Goal: Complete application form: Complete application form

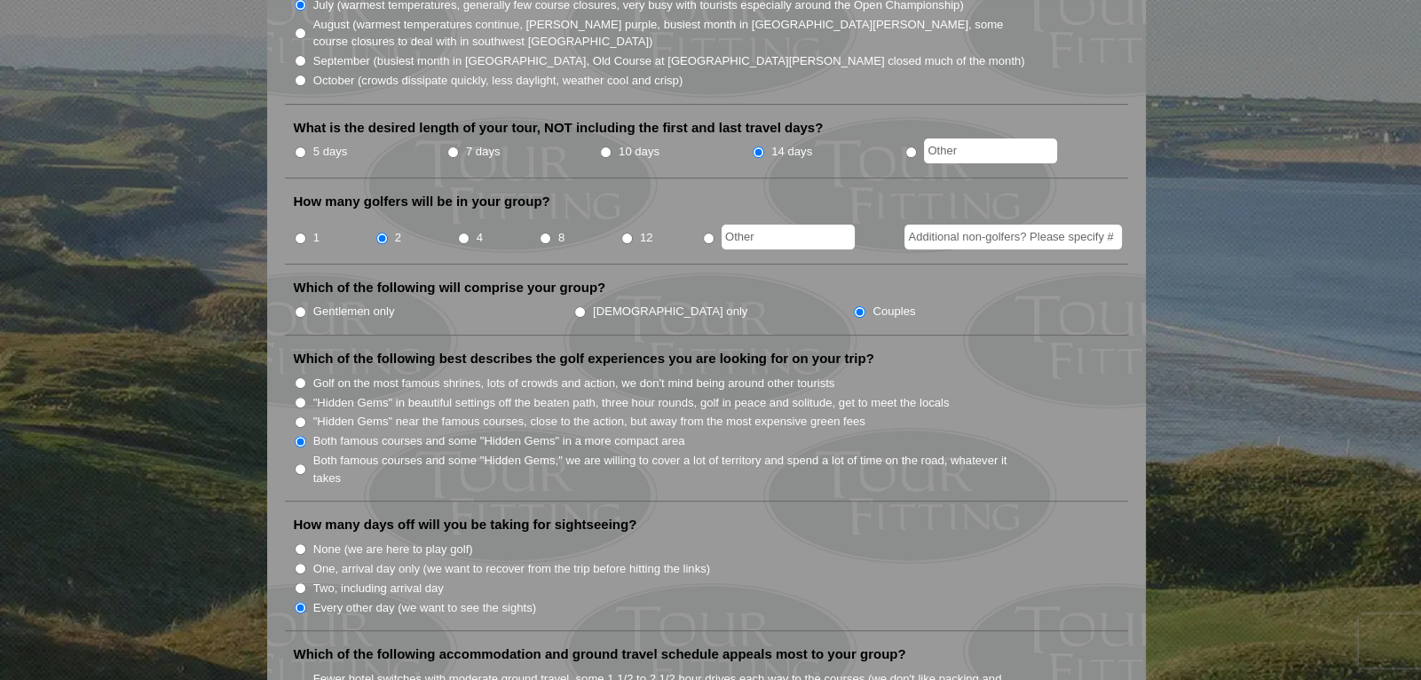
scroll to position [675, 0]
click at [913, 145] on input "radio" at bounding box center [912, 151] width 12 height 12
radio input "true"
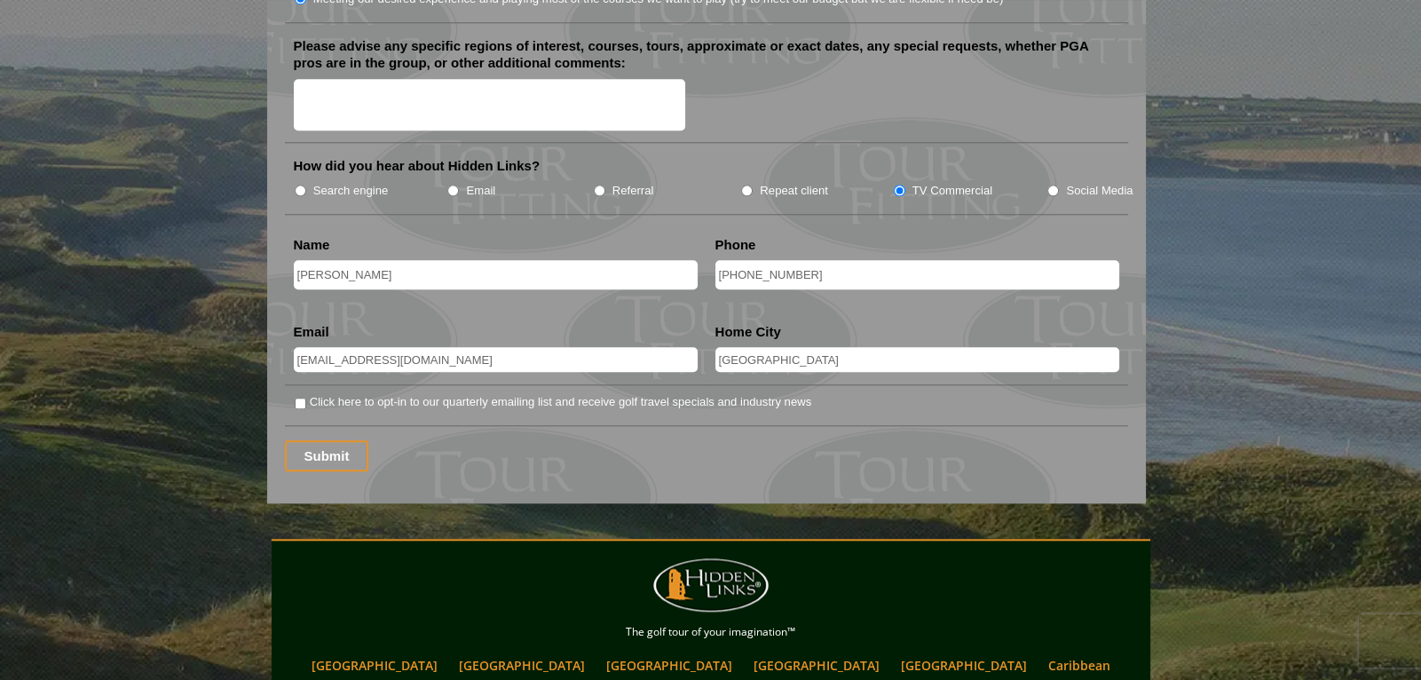
scroll to position [2273, 0]
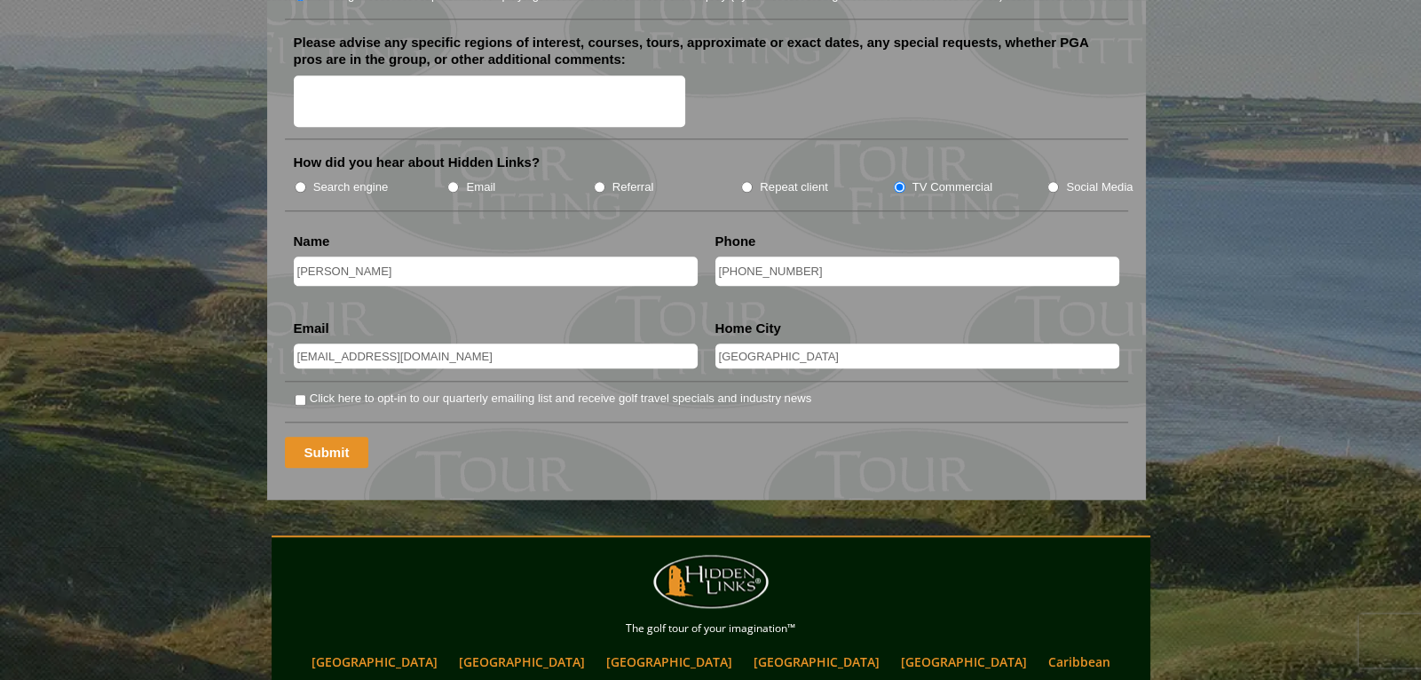
click at [305, 437] on input "Submit" at bounding box center [327, 452] width 84 height 31
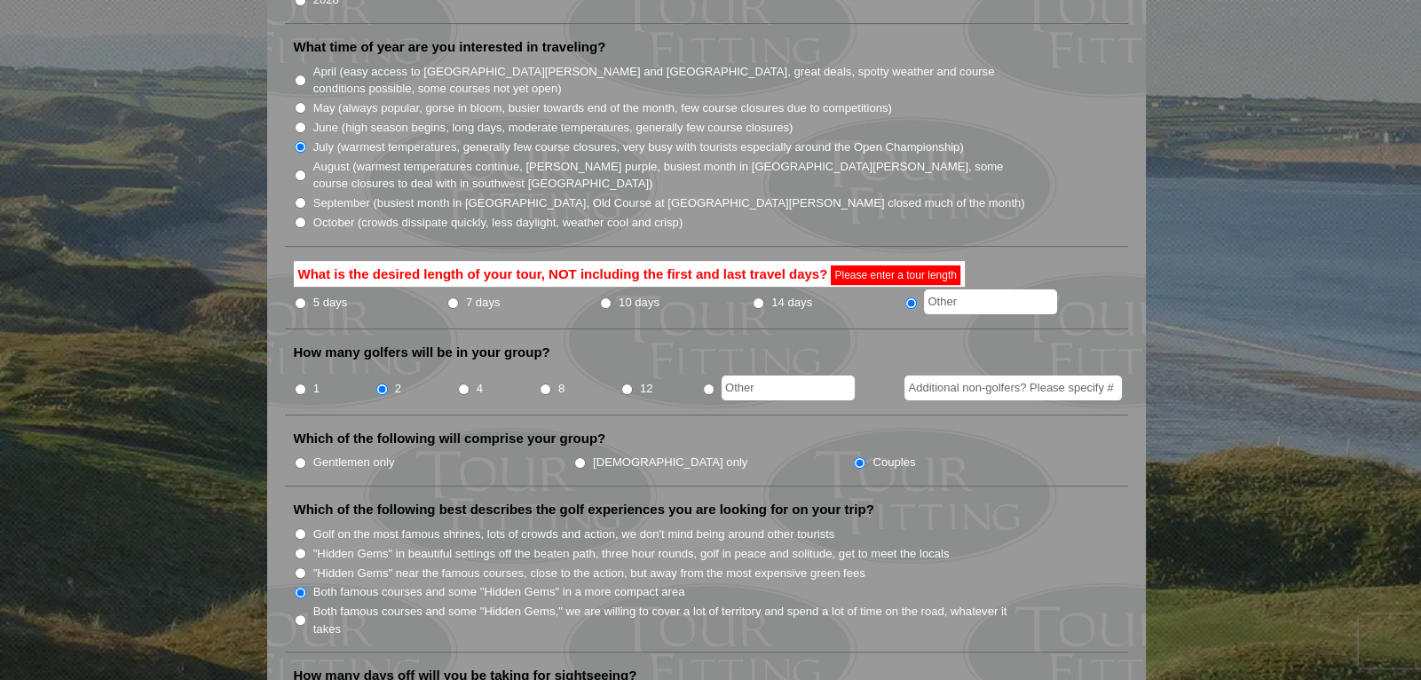
scroll to position [533, 0]
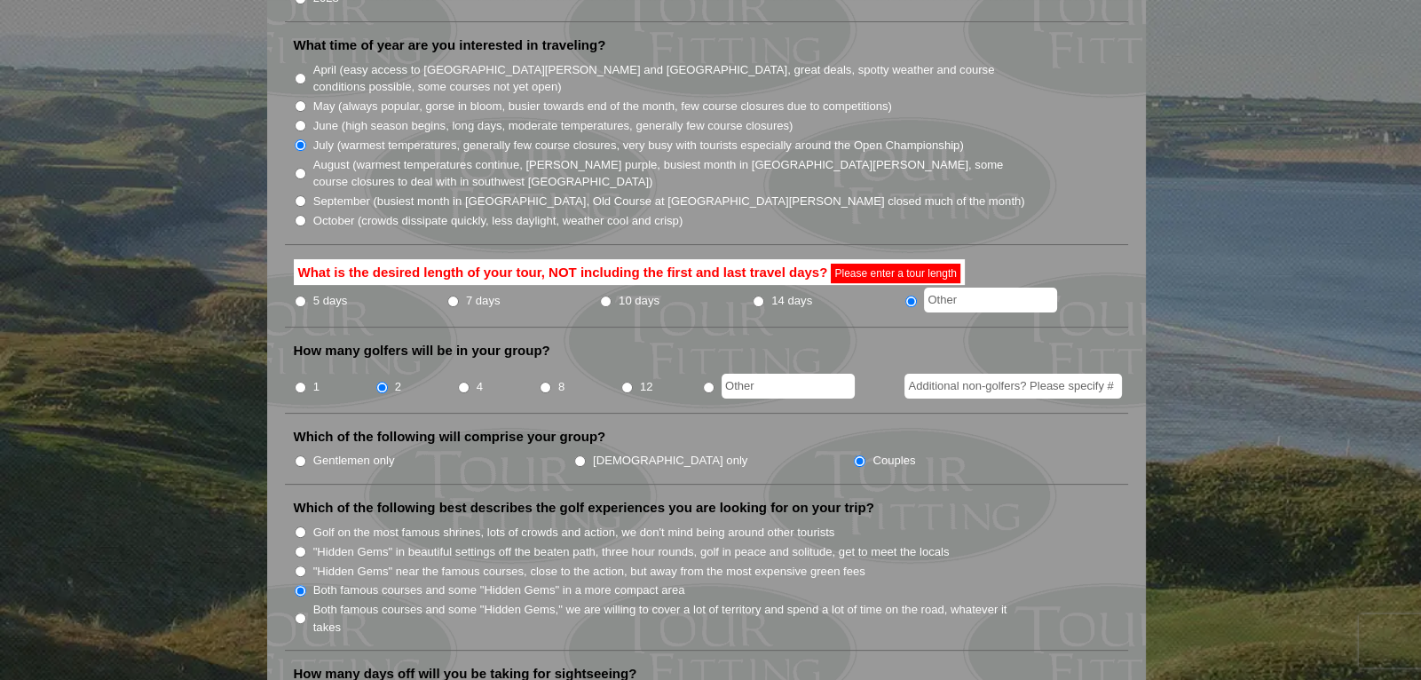
click at [948, 288] on input "text" at bounding box center [990, 300] width 133 height 25
type input "12 days"
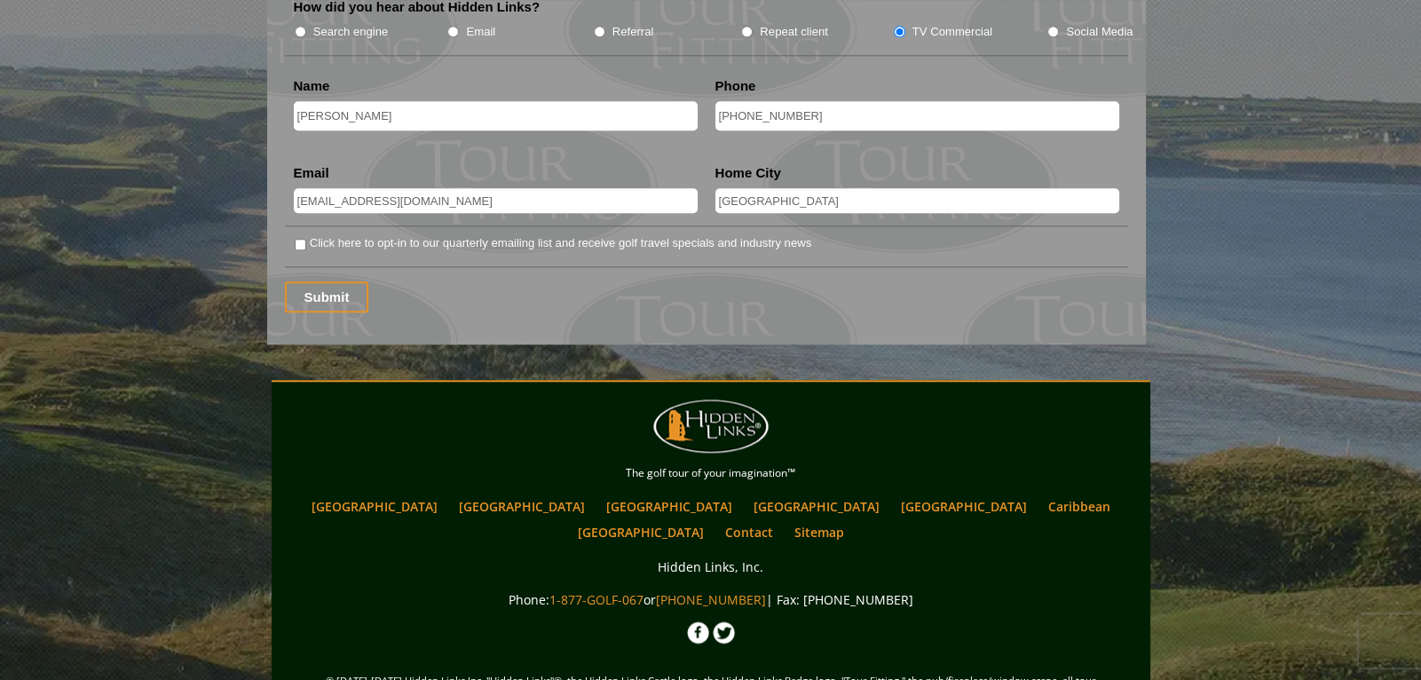
scroll to position [2450, 0]
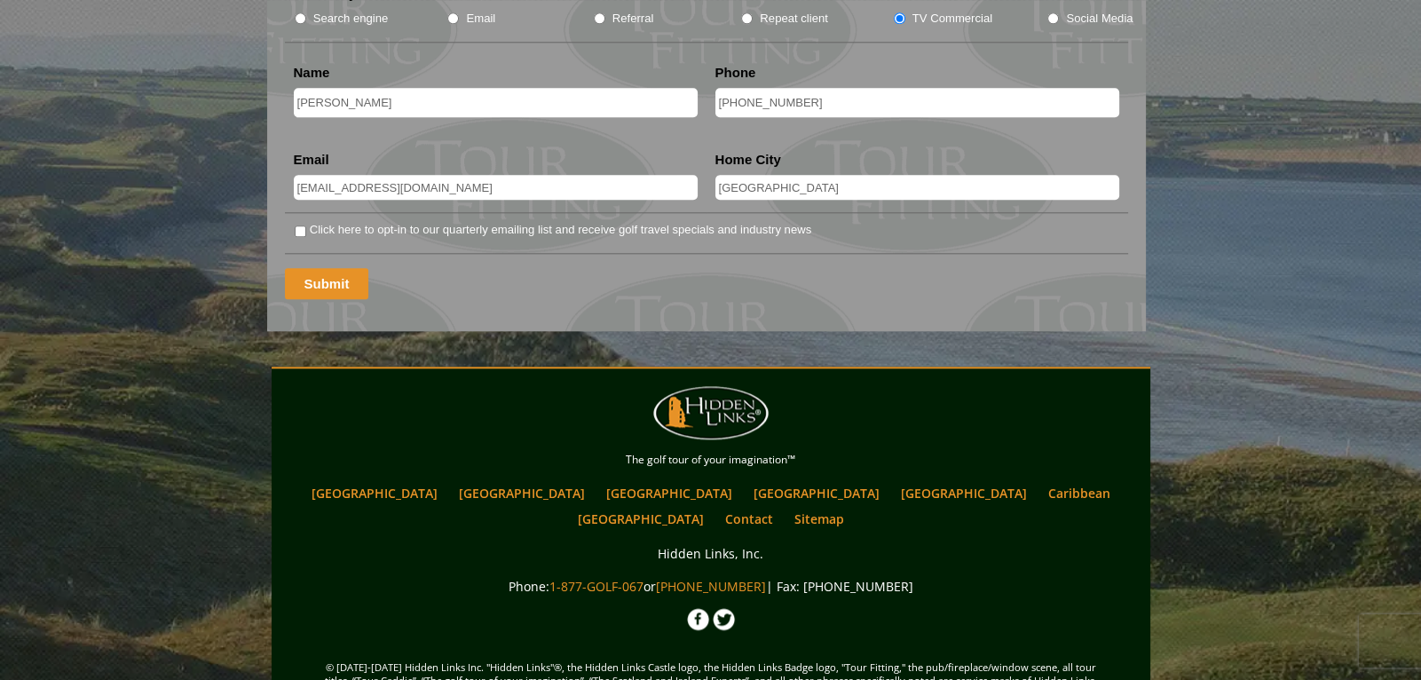
click at [312, 268] on input "Submit" at bounding box center [327, 283] width 84 height 31
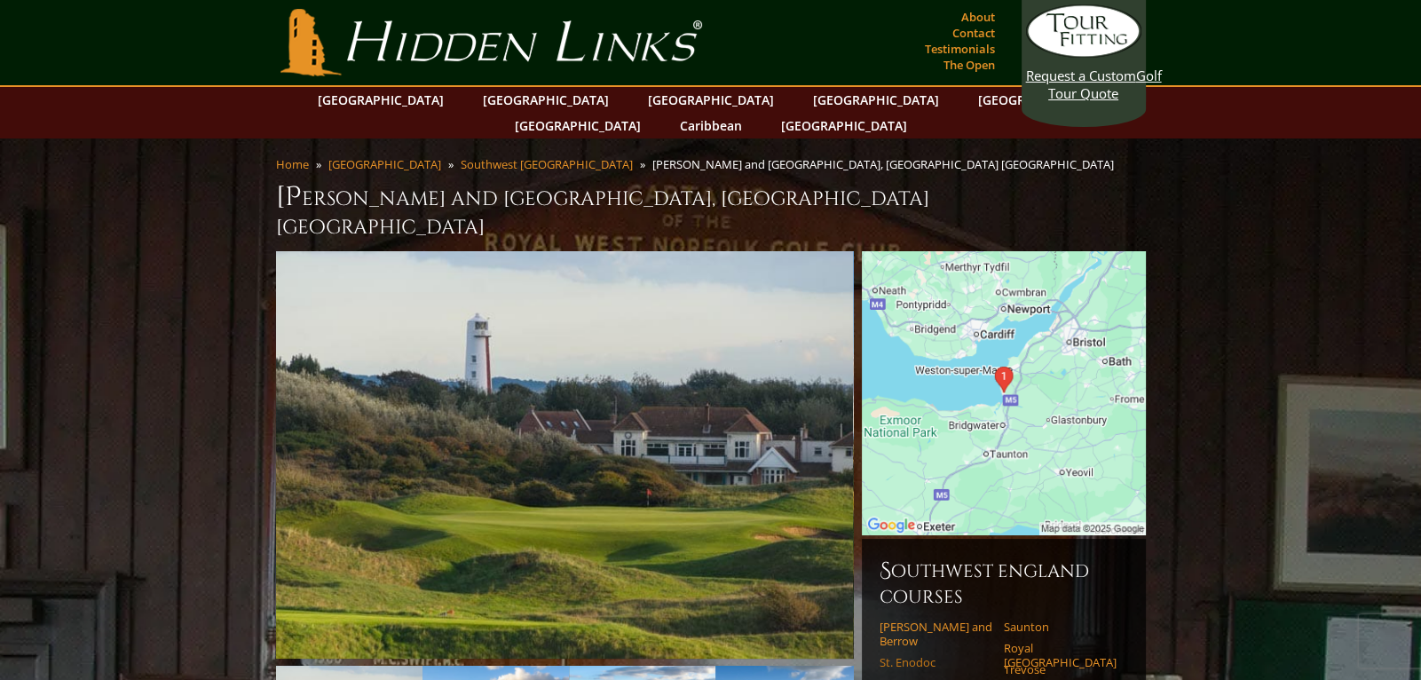
click at [892, 655] on link "St. Enodoc" at bounding box center [936, 662] width 113 height 14
